Goal: Information Seeking & Learning: Learn about a topic

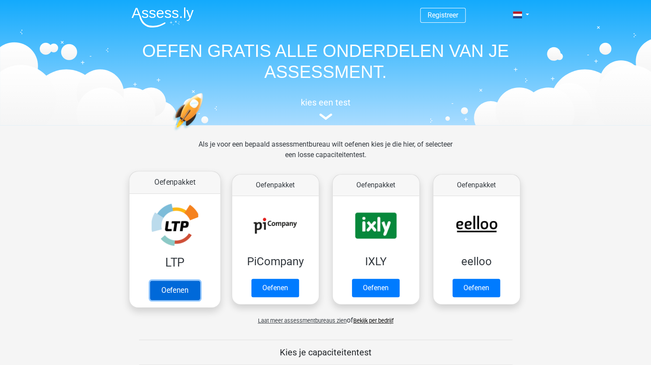
click at [166, 288] on link "Oefenen" at bounding box center [175, 289] width 50 height 19
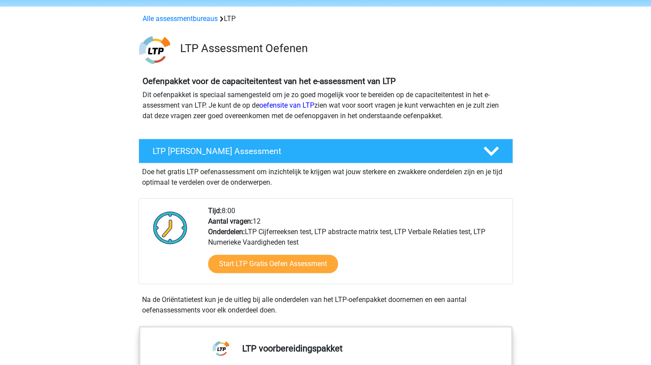
scroll to position [44, 0]
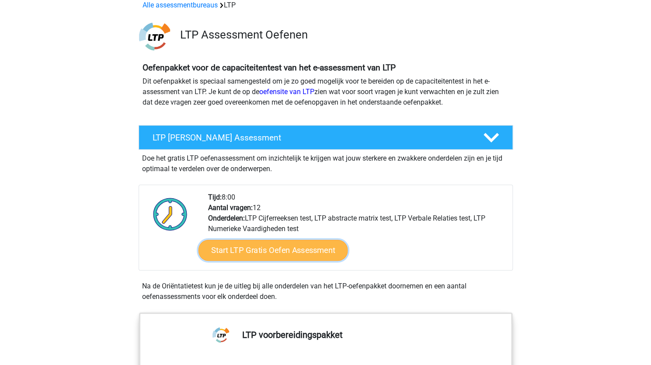
click at [250, 242] on link "Start LTP Gratis Oefen Assessment" at bounding box center [273, 250] width 150 height 21
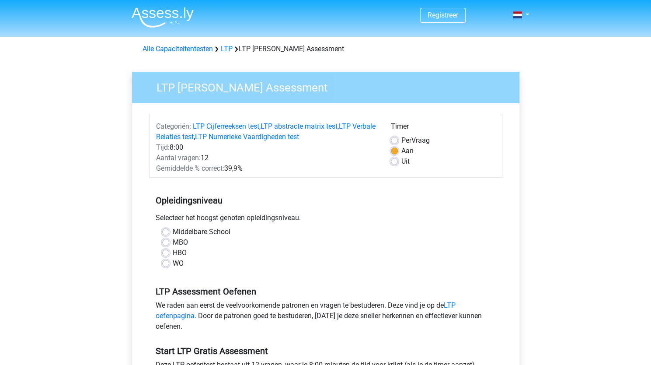
click at [173, 242] on label "MBO" at bounding box center [180, 242] width 15 height 10
click at [165, 242] on input "MBO" at bounding box center [165, 241] width 7 height 9
radio input "true"
click at [173, 242] on label "MBO" at bounding box center [180, 242] width 15 height 10
click at [165, 242] on input "MBO" at bounding box center [165, 241] width 7 height 9
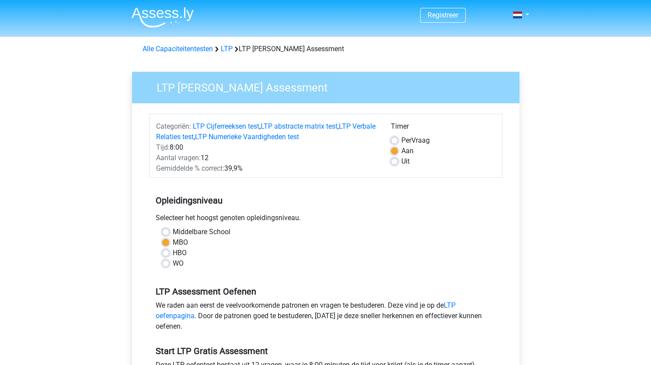
click at [173, 242] on label "MBO" at bounding box center [180, 242] width 15 height 10
click at [165, 242] on input "MBO" at bounding box center [165, 241] width 7 height 9
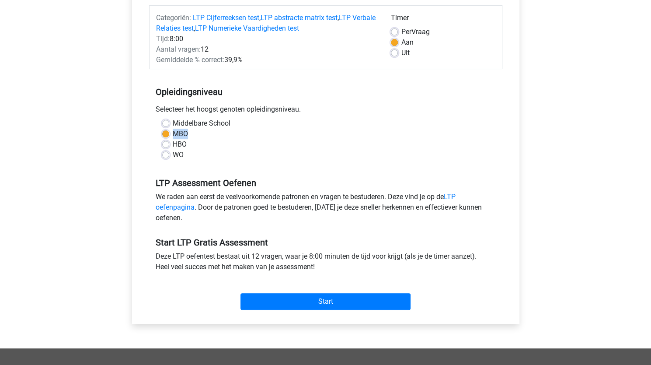
scroll to position [131, 0]
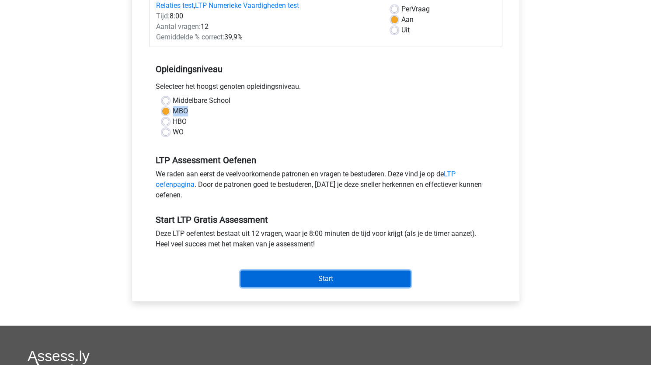
click at [319, 278] on input "Start" at bounding box center [325, 278] width 170 height 17
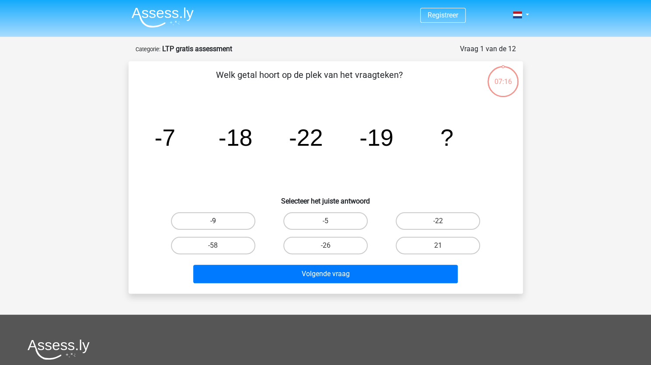
click at [235, 218] on label "-9" at bounding box center [213, 220] width 84 height 17
click at [219, 221] on input "-9" at bounding box center [216, 224] width 6 height 6
radio input "true"
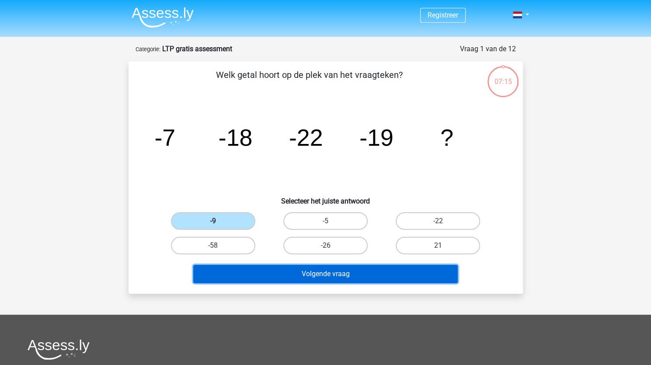
click at [324, 275] on button "Volgende vraag" at bounding box center [325, 273] width 264 height 18
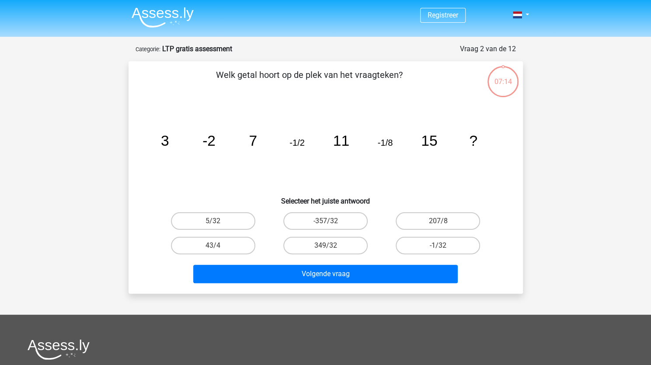
scroll to position [44, 0]
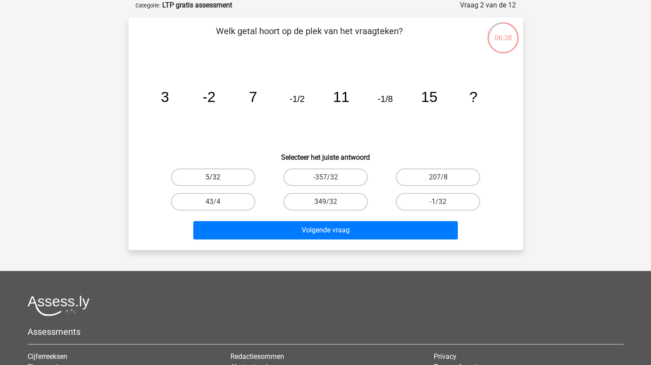
click at [220, 175] on label "5/32" at bounding box center [213, 176] width 84 height 17
click at [219, 177] on input "5/32" at bounding box center [216, 180] width 6 height 6
radio input "true"
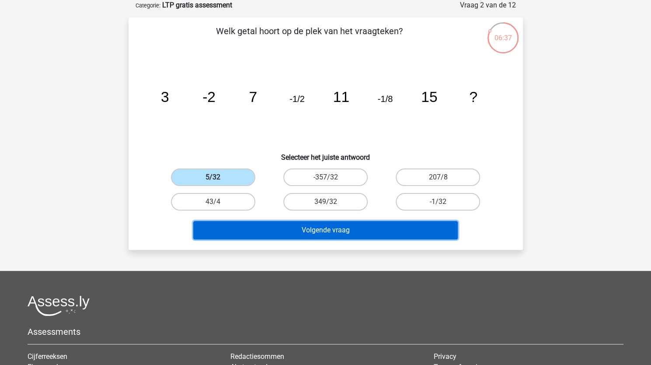
click at [315, 233] on button "Volgende vraag" at bounding box center [325, 230] width 264 height 18
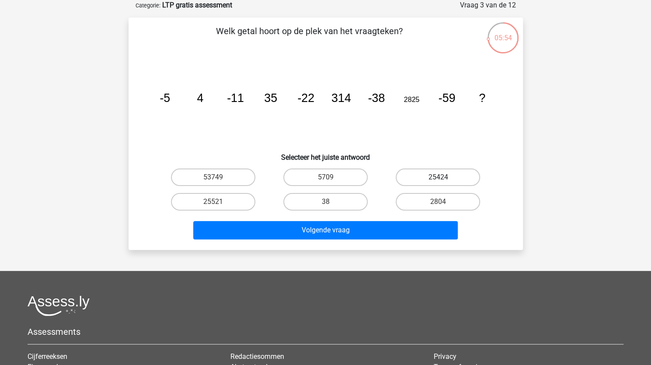
click at [449, 174] on label "25424" at bounding box center [438, 176] width 84 height 17
click at [444, 177] on input "25424" at bounding box center [441, 180] width 6 height 6
radio input "true"
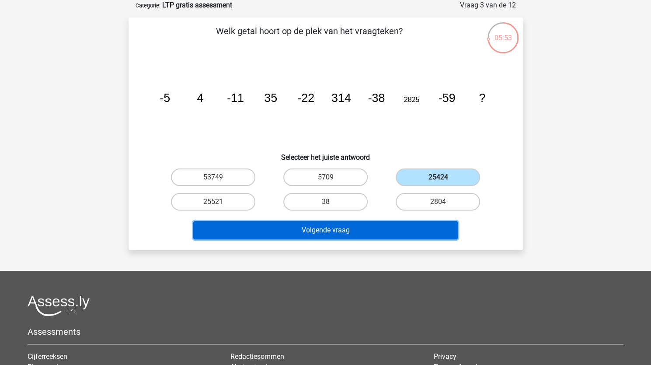
click at [339, 230] on button "Volgende vraag" at bounding box center [325, 230] width 264 height 18
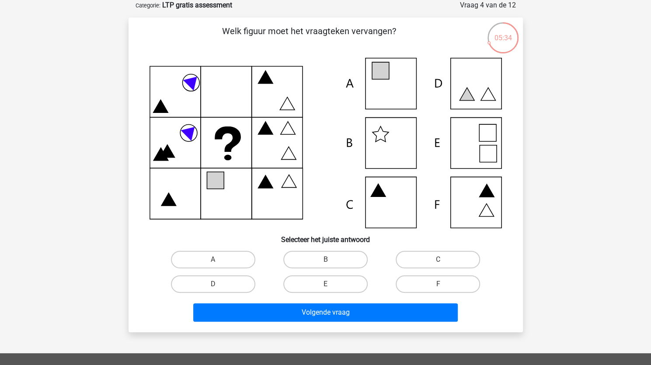
click at [482, 139] on icon at bounding box center [326, 143] width 352 height 170
click at [323, 285] on label "E" at bounding box center [325, 283] width 84 height 17
click at [325, 285] on input "E" at bounding box center [328, 287] width 6 height 6
radio input "true"
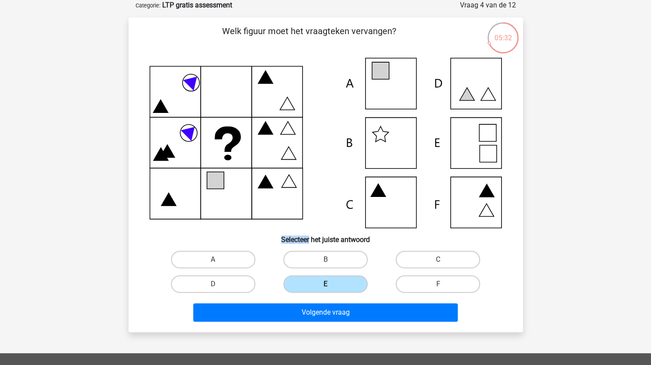
click at [323, 285] on label "E" at bounding box center [325, 283] width 84 height 17
click at [325, 285] on input "E" at bounding box center [328, 287] width 6 height 6
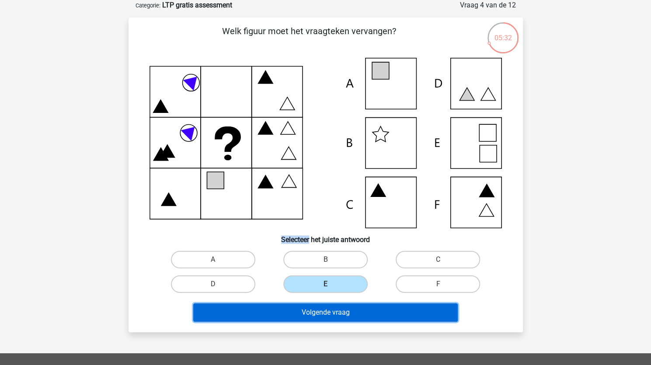
click at [320, 311] on button "Volgende vraag" at bounding box center [325, 312] width 264 height 18
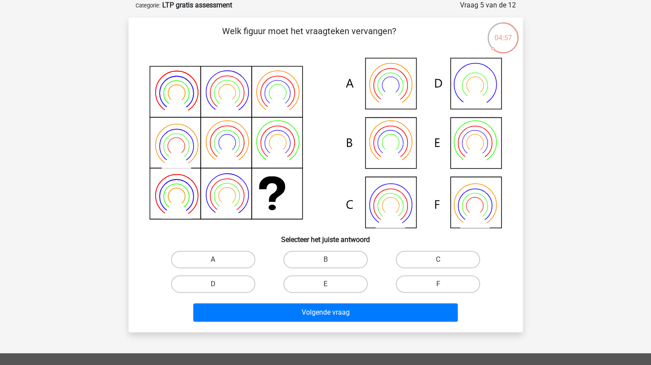
click at [228, 260] on label "A" at bounding box center [213, 258] width 84 height 17
click at [219, 260] on input "A" at bounding box center [216, 262] width 6 height 6
radio input "true"
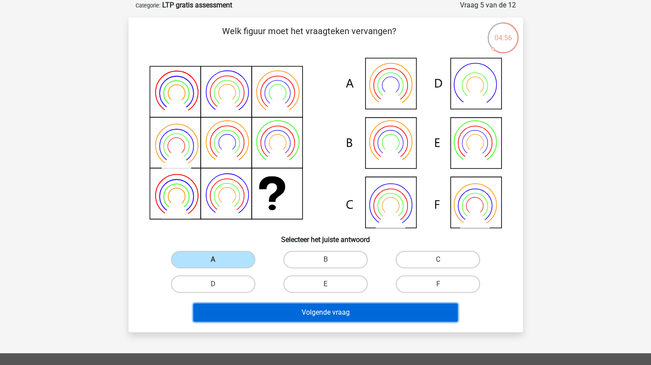
click at [340, 317] on button "Volgende vraag" at bounding box center [325, 312] width 264 height 18
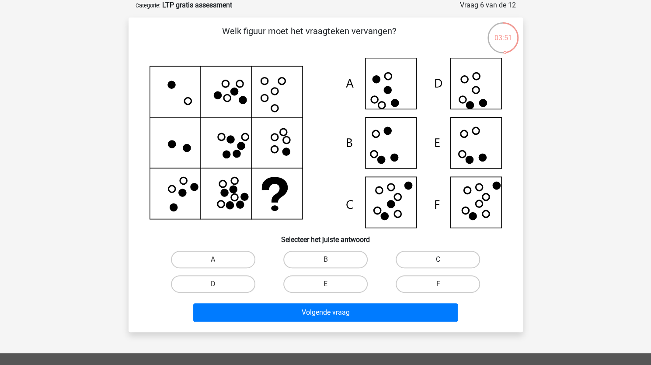
click at [431, 255] on label "C" at bounding box center [438, 258] width 84 height 17
click at [438, 259] on input "C" at bounding box center [441, 262] width 6 height 6
radio input "true"
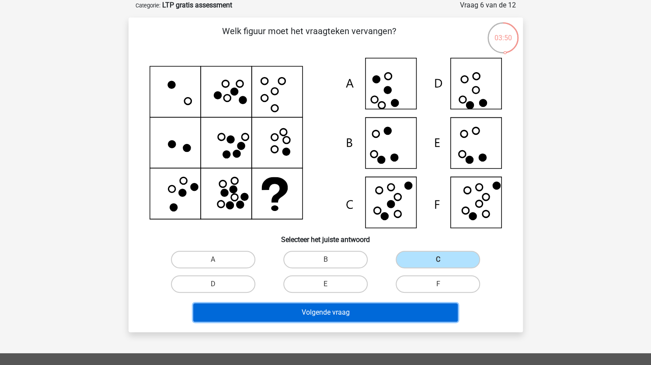
click at [346, 312] on button "Volgende vraag" at bounding box center [325, 312] width 264 height 18
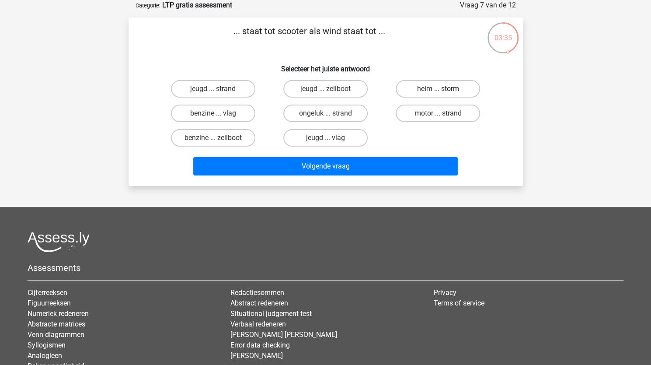
click at [455, 88] on label "helm ... storm" at bounding box center [438, 88] width 84 height 17
click at [444, 89] on input "helm ... storm" at bounding box center [441, 92] width 6 height 6
radio input "true"
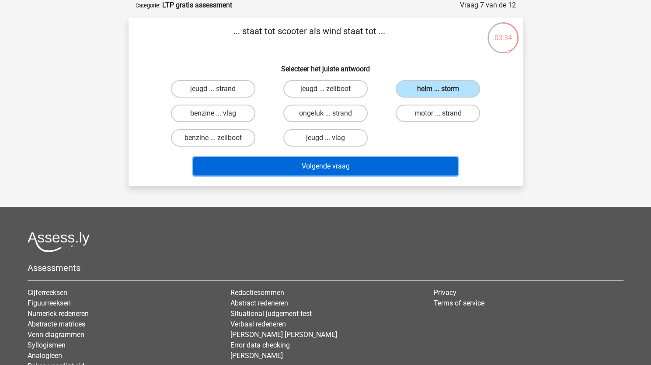
click at [369, 165] on button "Volgende vraag" at bounding box center [325, 166] width 264 height 18
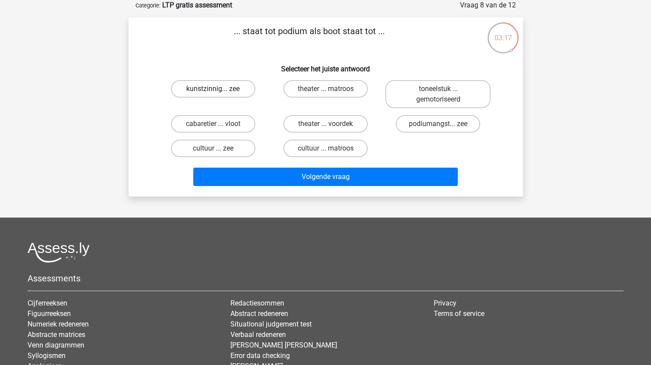
click at [203, 92] on label "kunstzinnig... zee" at bounding box center [213, 88] width 84 height 17
click at [213, 92] on input "kunstzinnig... zee" at bounding box center [216, 92] width 6 height 6
radio input "true"
click at [203, 92] on label "kunstzinnig... zee" at bounding box center [213, 88] width 84 height 17
click at [213, 92] on input "kunstzinnig... zee" at bounding box center [216, 92] width 6 height 6
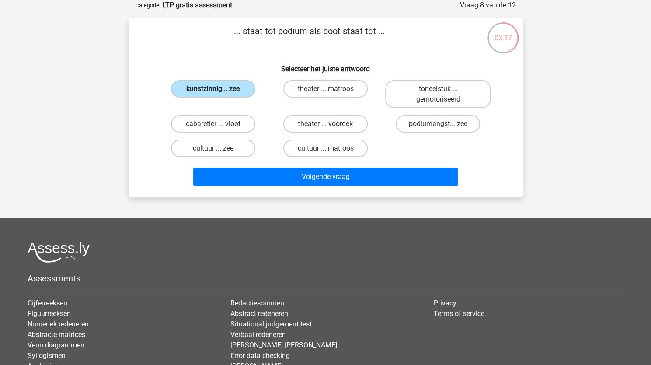
click at [203, 92] on label "kunstzinnig... zee" at bounding box center [213, 88] width 84 height 17
click at [213, 92] on input "kunstzinnig... zee" at bounding box center [216, 92] width 6 height 6
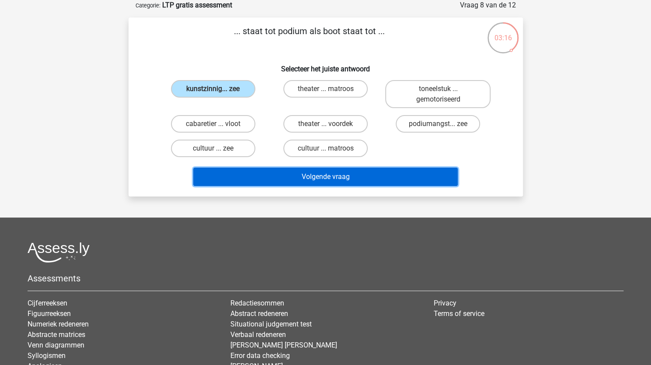
click at [314, 178] on button "Volgende vraag" at bounding box center [325, 176] width 264 height 18
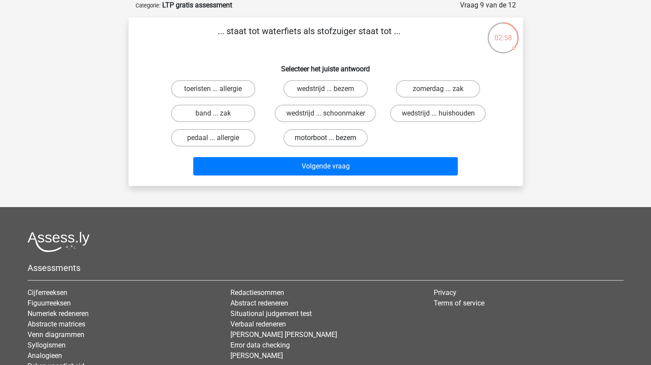
click at [330, 136] on label "motorboot ... bezem" at bounding box center [325, 137] width 84 height 17
click at [330, 138] on input "motorboot ... bezem" at bounding box center [328, 141] width 6 height 6
radio input "true"
click at [330, 136] on label "motorboot ... bezem" at bounding box center [325, 137] width 84 height 17
click at [330, 138] on input "motorboot ... bezem" at bounding box center [328, 141] width 6 height 6
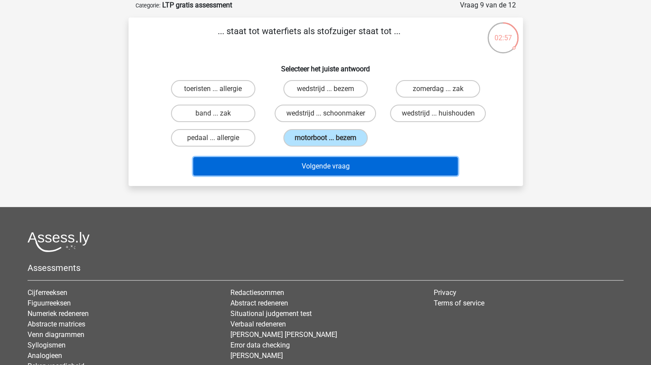
click at [319, 165] on button "Volgende vraag" at bounding box center [325, 166] width 264 height 18
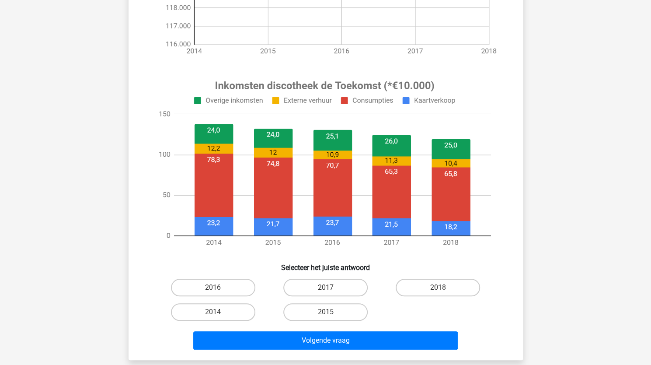
scroll to position [262, 0]
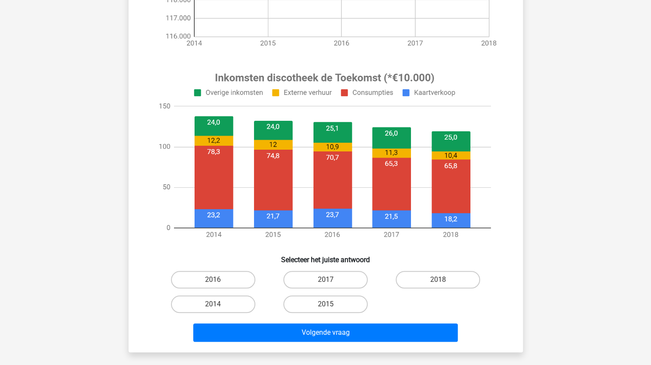
click at [215, 304] on input "2014" at bounding box center [216, 307] width 6 height 6
radio input "true"
click at [215, 304] on input "2014" at bounding box center [216, 307] width 6 height 6
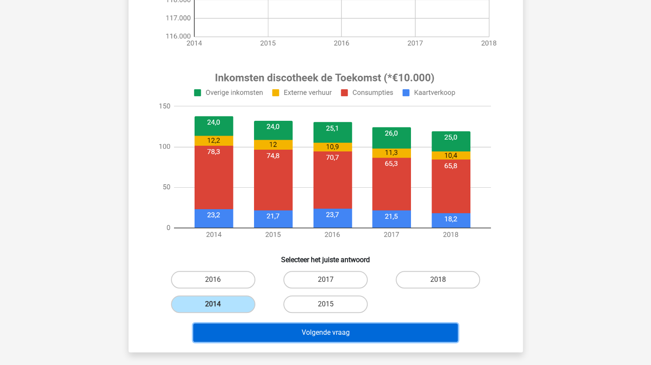
click at [316, 333] on button "Volgende vraag" at bounding box center [325, 332] width 264 height 18
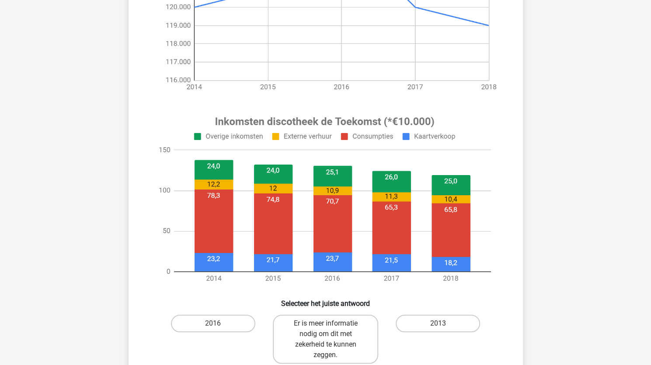
scroll to position [306, 0]
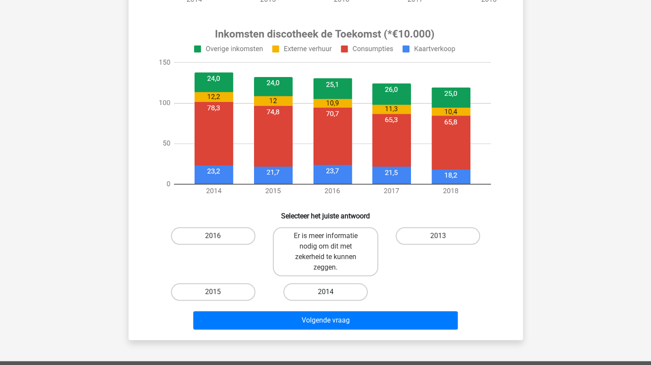
click at [312, 288] on label "2014" at bounding box center [325, 291] width 84 height 17
click at [325, 292] on input "2014" at bounding box center [328, 295] width 6 height 6
radio input "true"
click at [312, 288] on label "2014" at bounding box center [325, 291] width 84 height 17
click at [325, 292] on input "2014" at bounding box center [328, 295] width 6 height 6
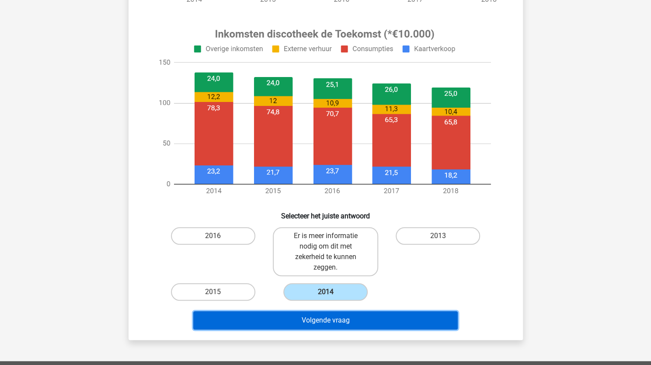
click at [323, 316] on button "Volgende vraag" at bounding box center [325, 320] width 264 height 18
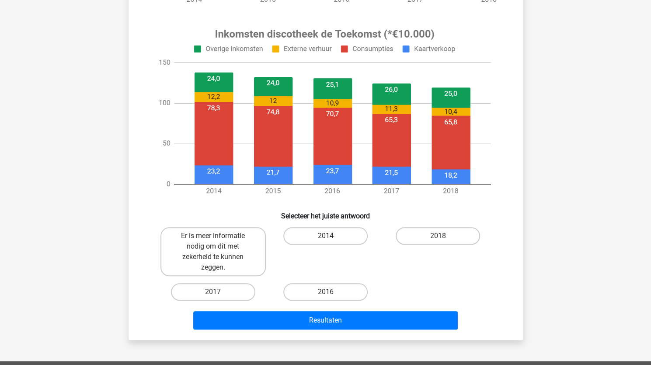
click at [213, 292] on input "2017" at bounding box center [216, 295] width 6 height 6
radio input "true"
click at [213, 292] on input "2017" at bounding box center [216, 295] width 6 height 6
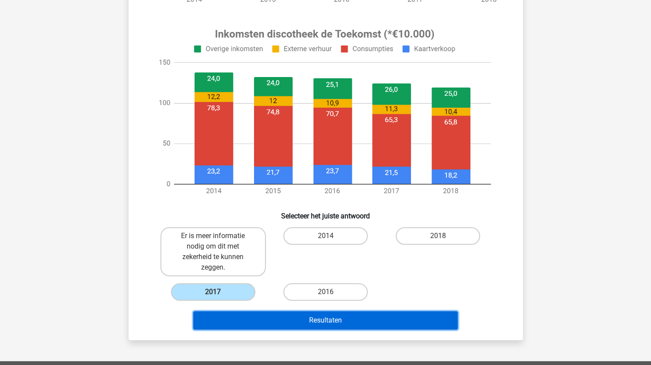
click at [293, 320] on button "Resultaten" at bounding box center [325, 320] width 264 height 18
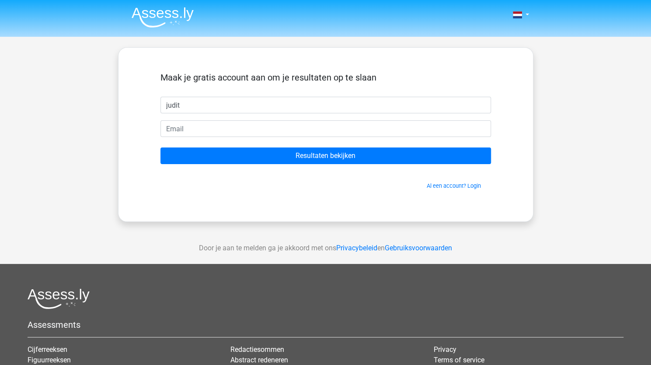
type input "[PERSON_NAME]"
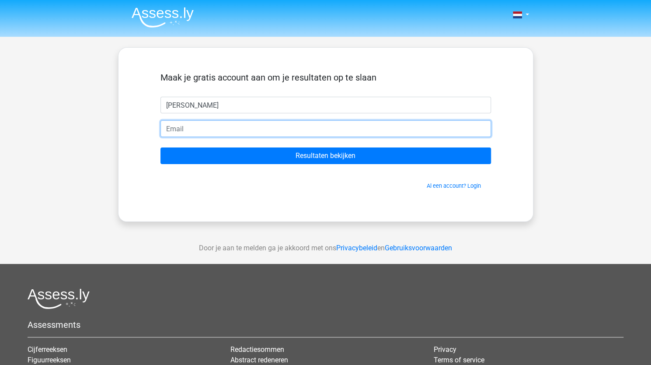
click at [190, 125] on input "email" at bounding box center [325, 128] width 330 height 17
type input "[EMAIL_ADDRESS][DOMAIN_NAME]"
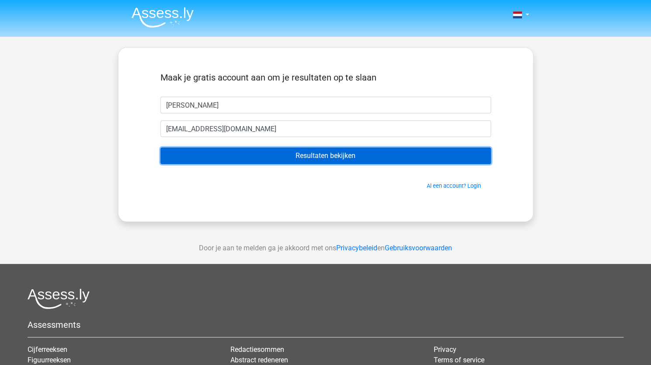
click at [286, 156] on input "Resultaten bekijken" at bounding box center [325, 155] width 330 height 17
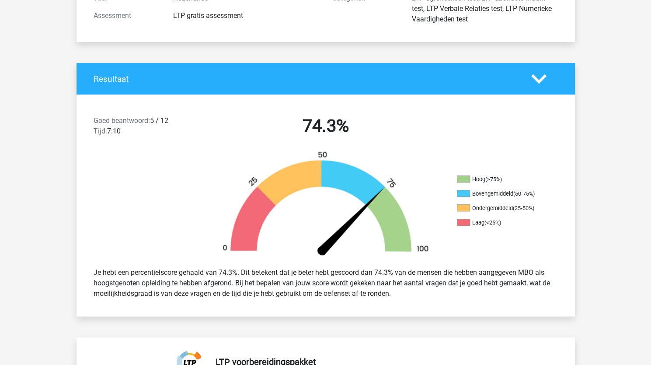
scroll to position [87, 0]
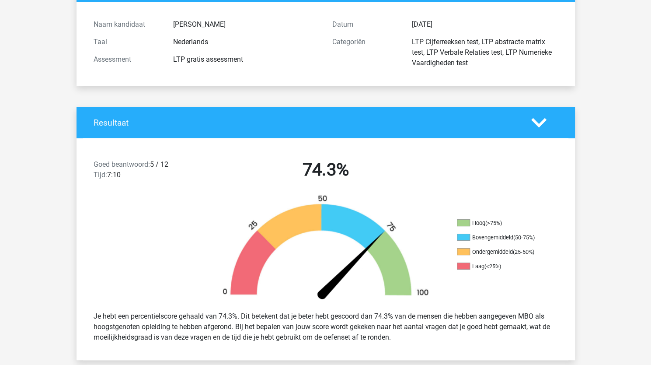
click at [540, 120] on icon at bounding box center [538, 122] width 15 height 15
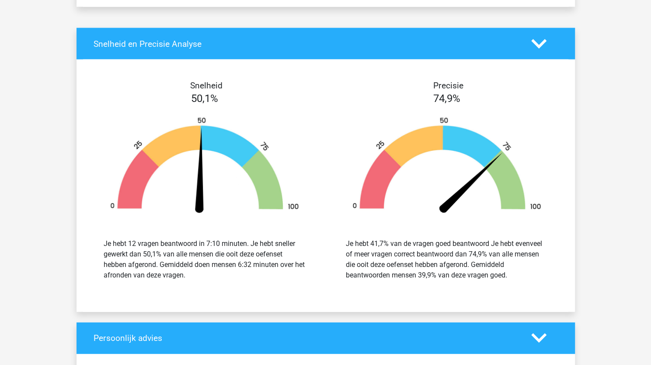
scroll to position [1005, 0]
